Goal: Answer question/provide support

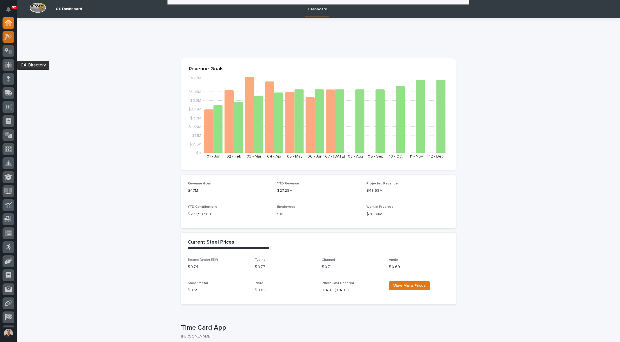
scroll to position [196, 0]
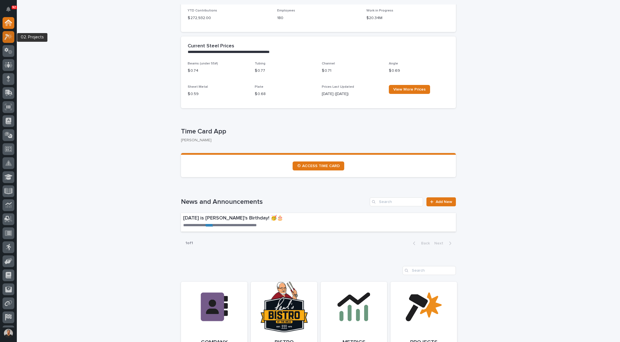
click at [7, 38] on icon at bounding box center [8, 37] width 8 height 6
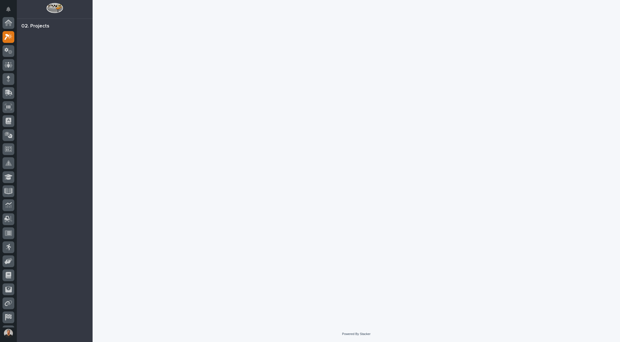
scroll to position [14, 0]
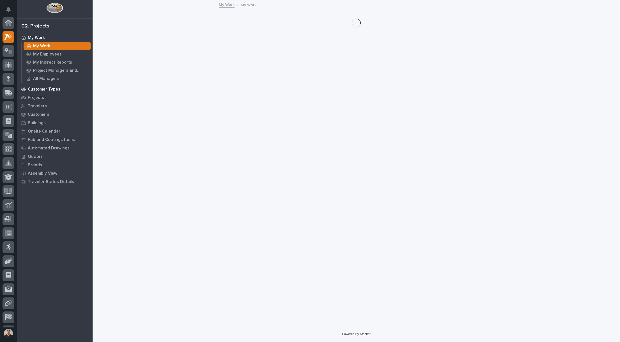
scroll to position [14, 0]
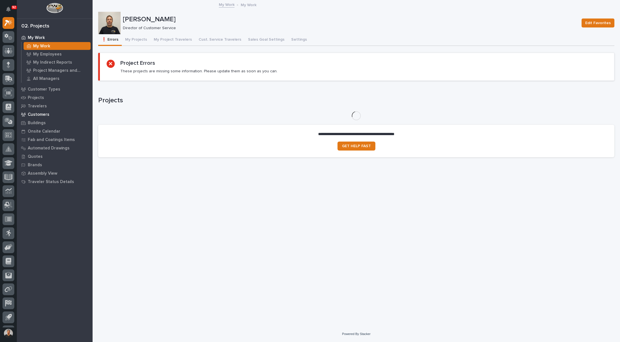
click at [43, 115] on p "Customers" at bounding box center [39, 114] width 22 height 5
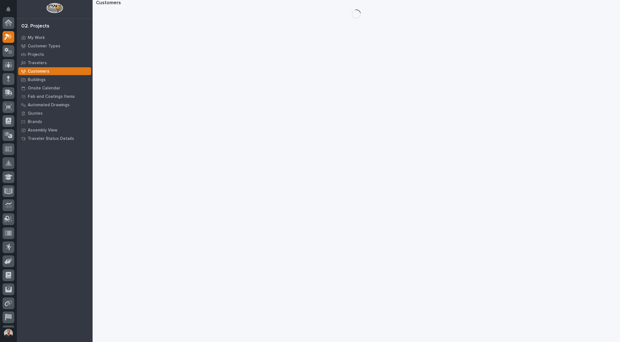
scroll to position [14, 0]
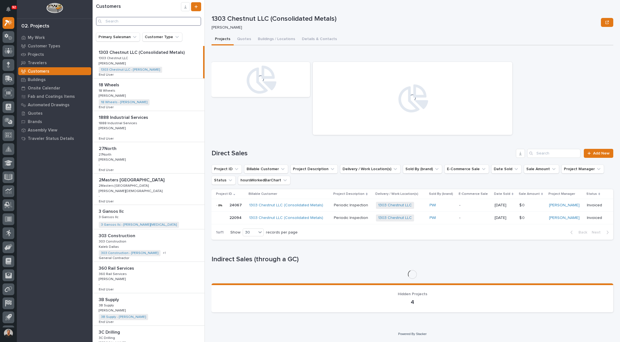
click at [112, 21] on input "Search" at bounding box center [148, 21] width 105 height 9
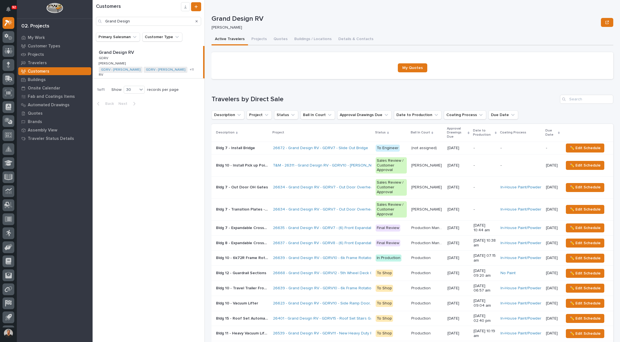
click at [112, 53] on p "Grand Design RV" at bounding box center [117, 52] width 36 height 6
click at [357, 39] on button "Details & Contacts" at bounding box center [356, 40] width 42 height 12
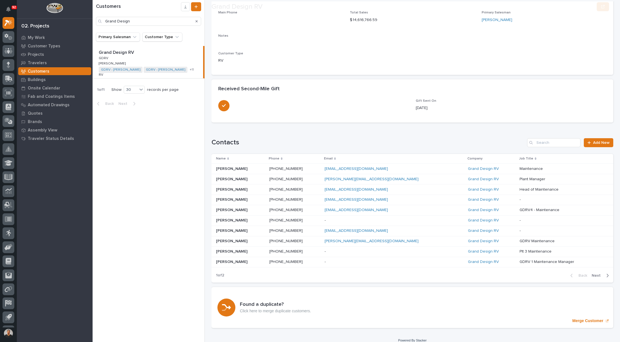
scroll to position [94, 0]
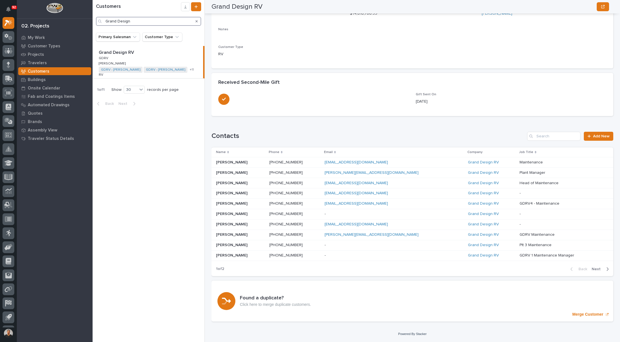
click at [141, 23] on input "Grand Design" at bounding box center [148, 21] width 105 height 9
type input "G"
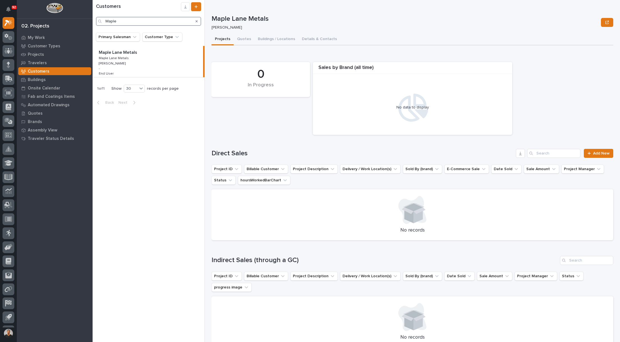
type input "Maple"
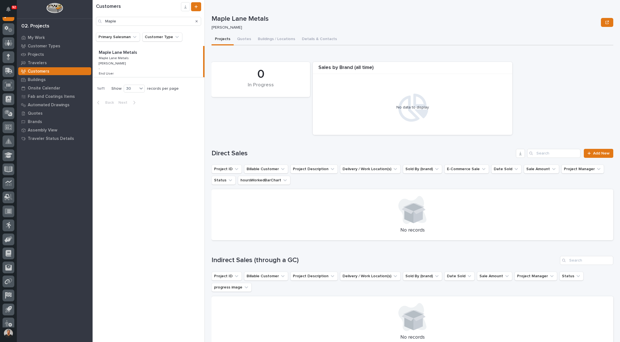
scroll to position [26, 0]
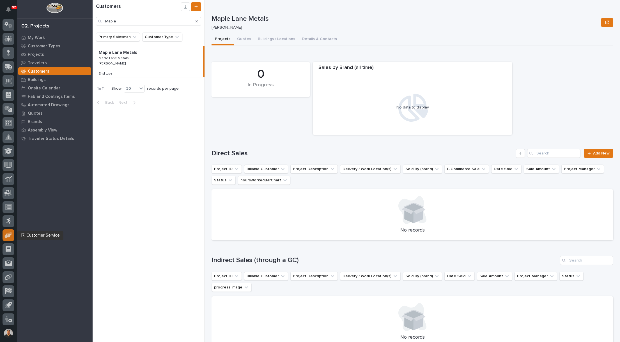
click at [12, 236] on icon at bounding box center [8, 235] width 8 height 6
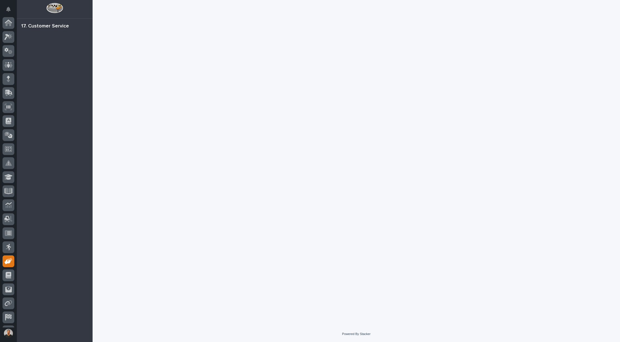
scroll to position [26, 0]
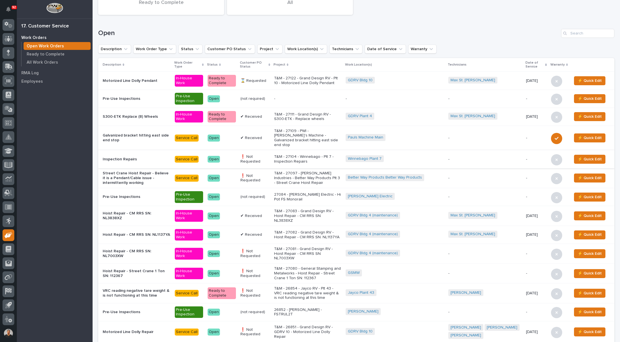
scroll to position [84, 0]
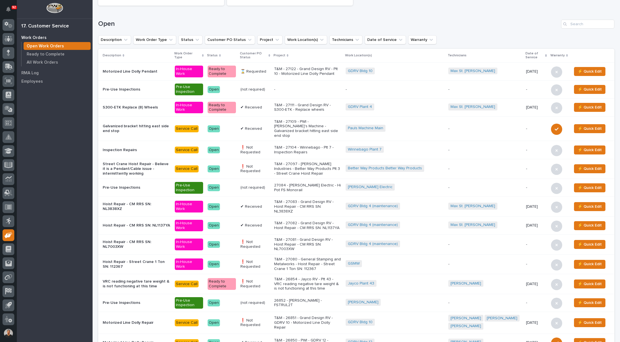
click at [302, 279] on p "T&M - 26854 - Jayco RV - Plt 43 - VRC reading negative tare weight & is not fun…" at bounding box center [307, 284] width 67 height 14
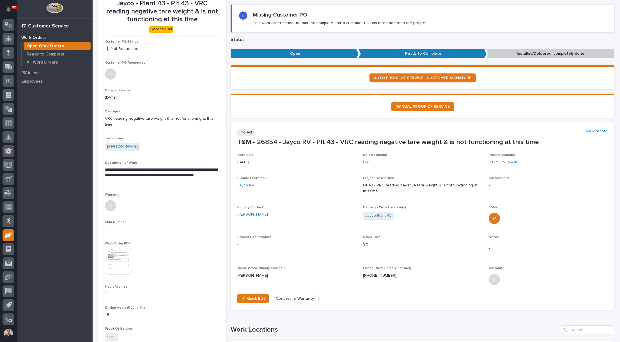
scroll to position [84, 0]
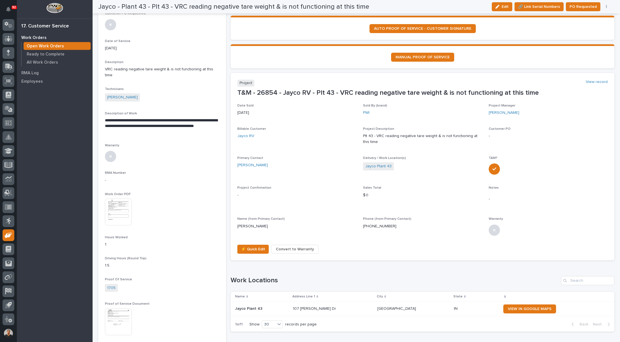
click at [125, 206] on img at bounding box center [118, 212] width 27 height 27
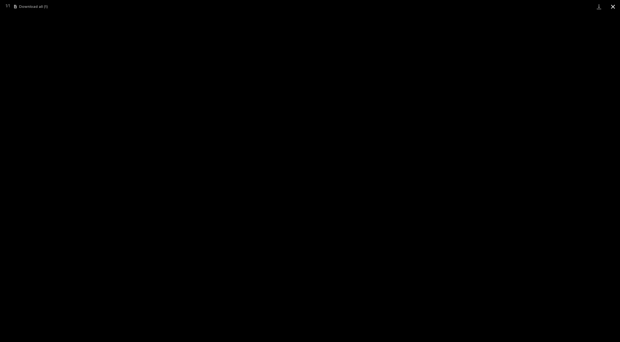
click at [614, 6] on button "Close gallery" at bounding box center [613, 6] width 14 height 13
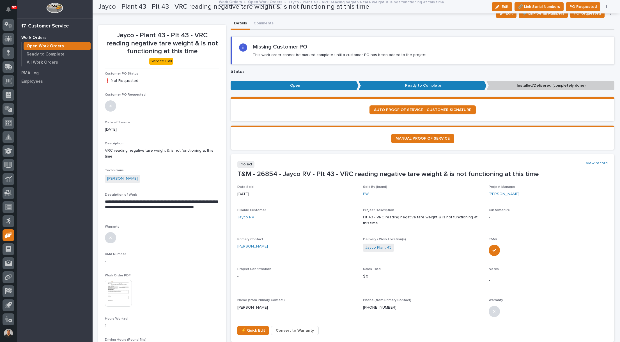
scroll to position [0, 0]
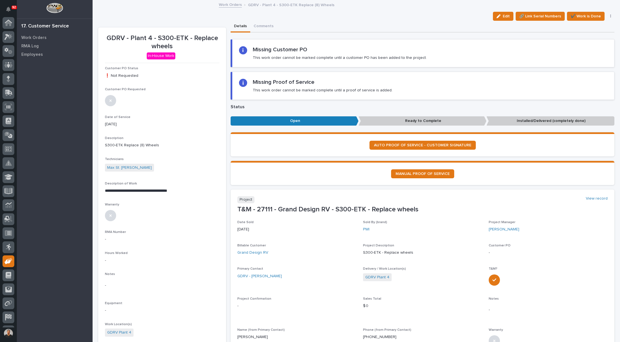
scroll to position [26, 0]
